Goal: Find contact information: Find contact information

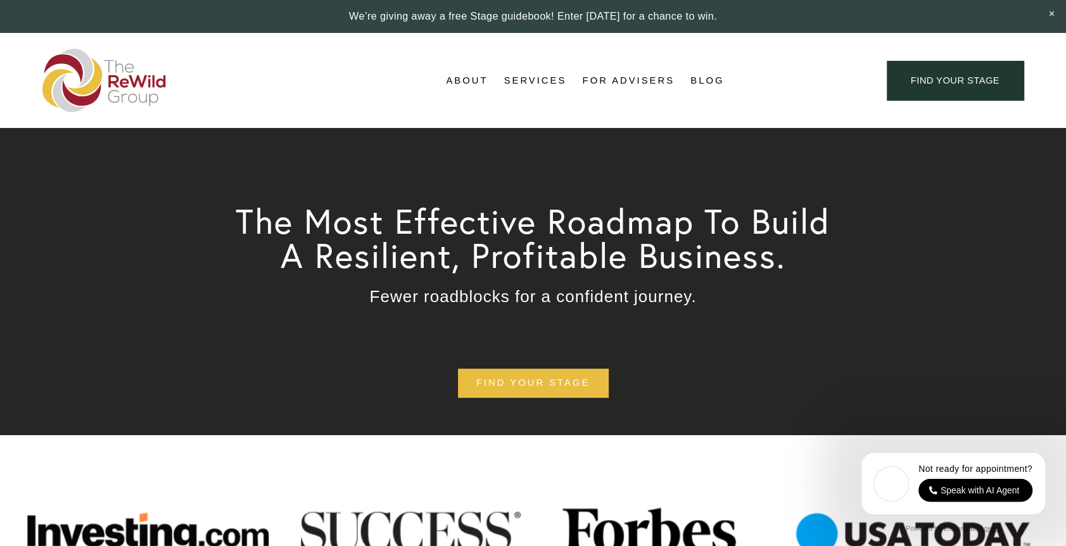
click at [0, 0] on span "About Us" at bounding box center [0, 0] width 0 height 0
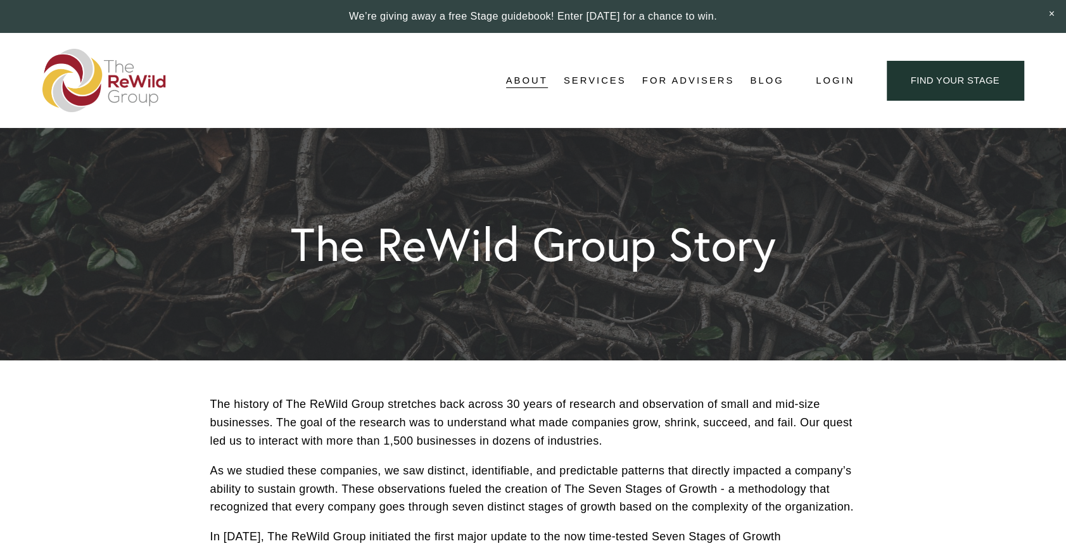
click at [0, 0] on span "[PERSON_NAME], Founder" at bounding box center [0, 0] width 0 height 0
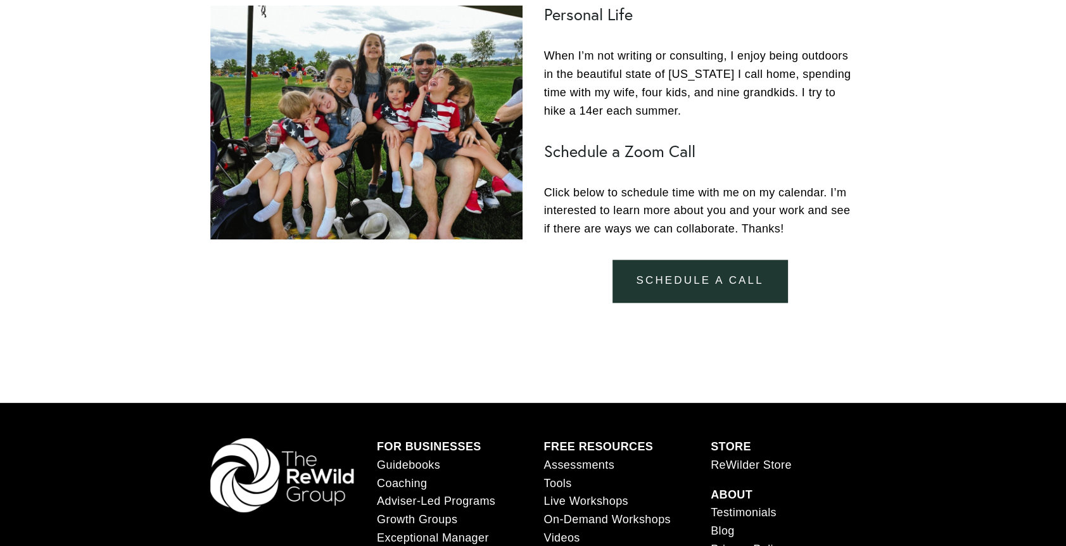
scroll to position [1140, 0]
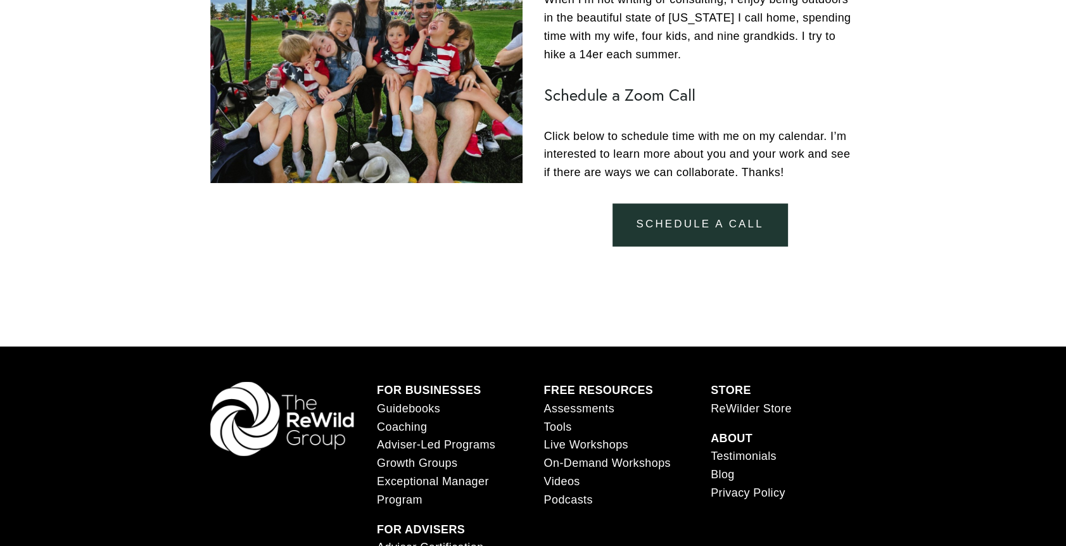
click at [674, 232] on link "schedule a call" at bounding box center [699, 224] width 175 height 42
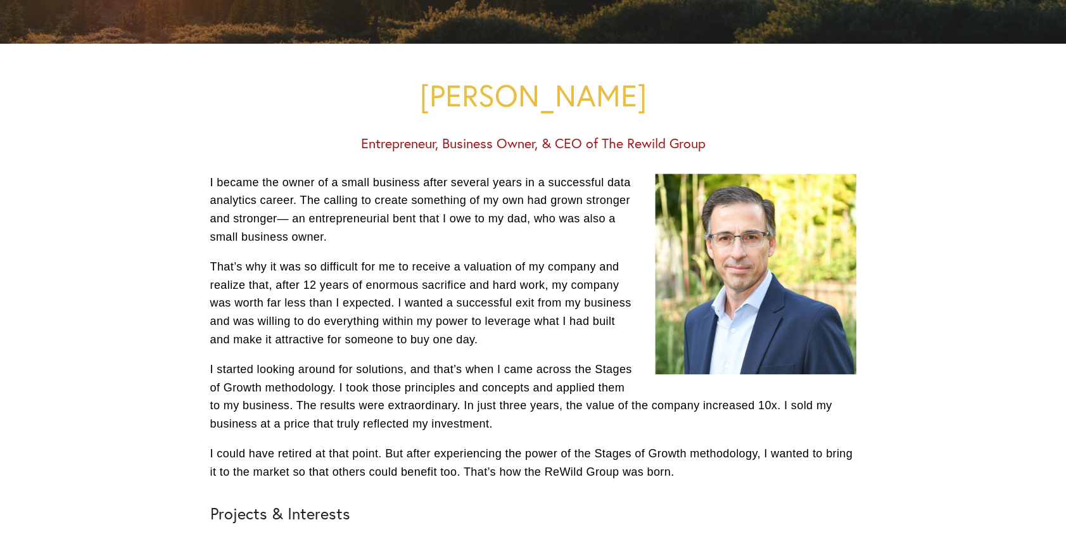
scroll to position [0, 0]
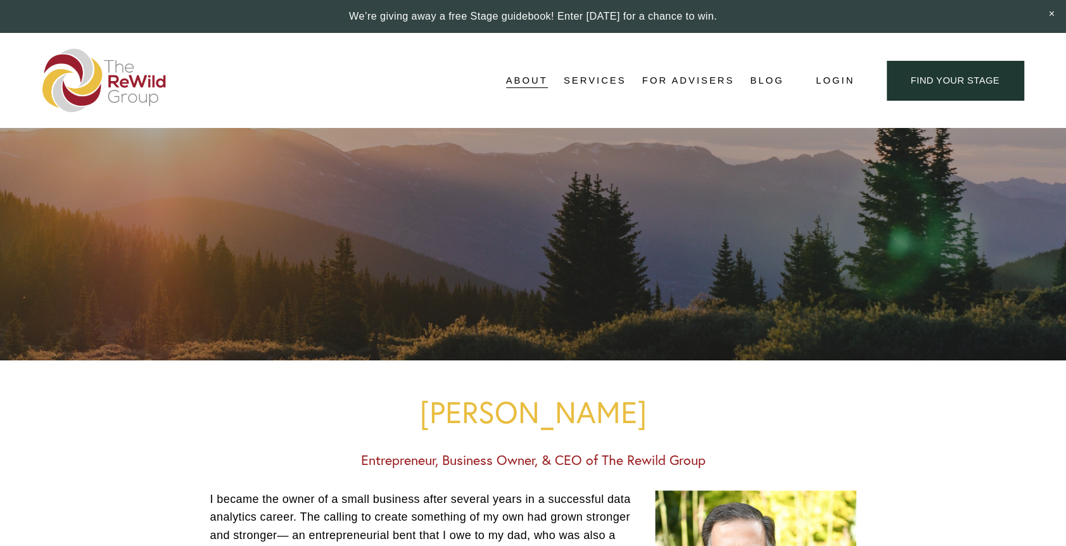
click at [0, 0] on span "About Us" at bounding box center [0, 0] width 0 height 0
